Goal: Information Seeking & Learning: Find specific page/section

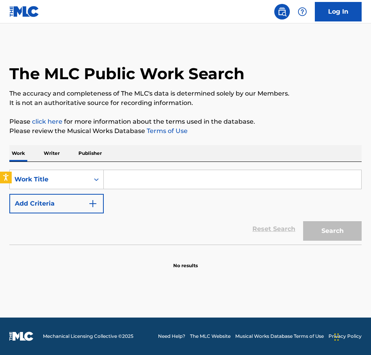
click at [153, 181] on input "Search Form" at bounding box center [233, 179] width 258 height 19
paste input "Fielding"
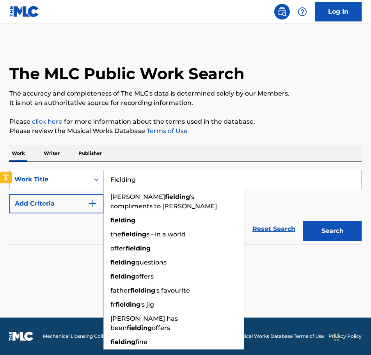
click at [153, 181] on input "Fielding" at bounding box center [233, 179] width 258 height 19
click at [154, 181] on input "Fielding" at bounding box center [233, 179] width 258 height 19
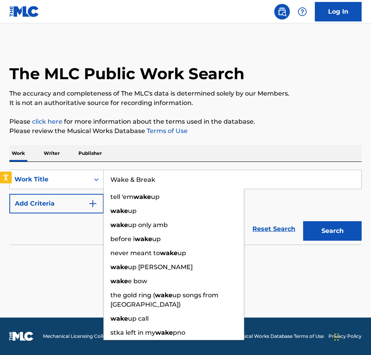
type input "Wake & Break"
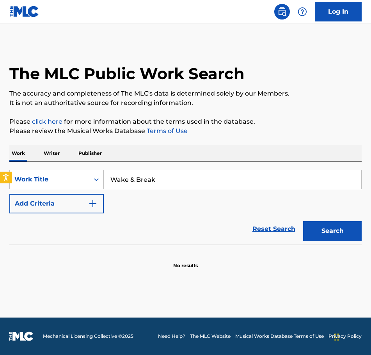
click at [82, 199] on button "Add Criteria" at bounding box center [56, 204] width 94 height 20
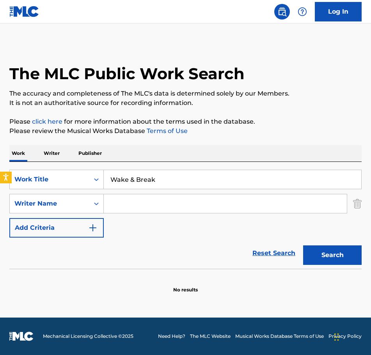
click at [166, 208] on input "Search Form" at bounding box center [225, 203] width 243 height 19
paste input "Fielding"
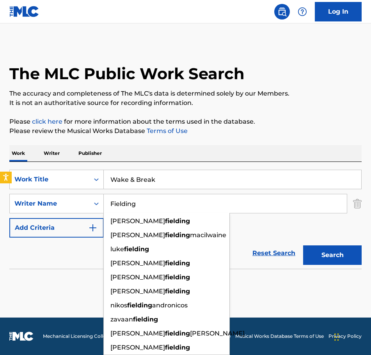
type input "Fielding"
click at [303, 246] on button "Search" at bounding box center [332, 256] width 59 height 20
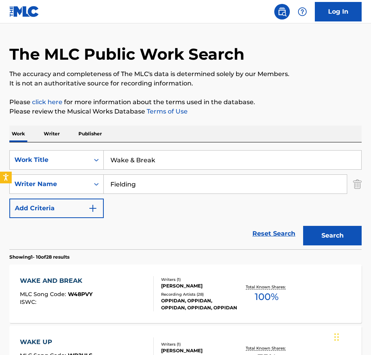
scroll to position [39, 0]
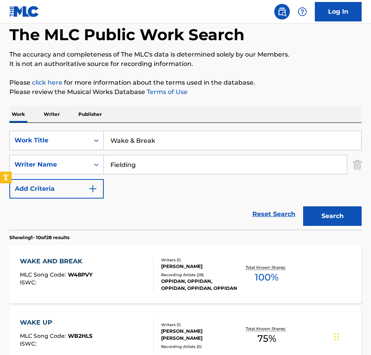
click at [177, 273] on div "Recording Artists ( 28 )" at bounding box center [199, 275] width 76 height 6
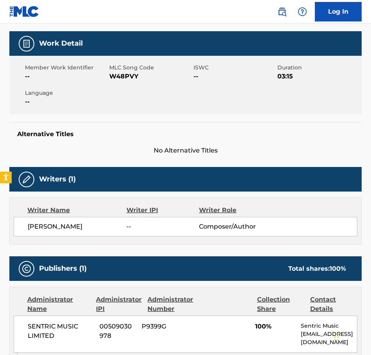
scroll to position [234, 0]
